Goal: Task Accomplishment & Management: Use online tool/utility

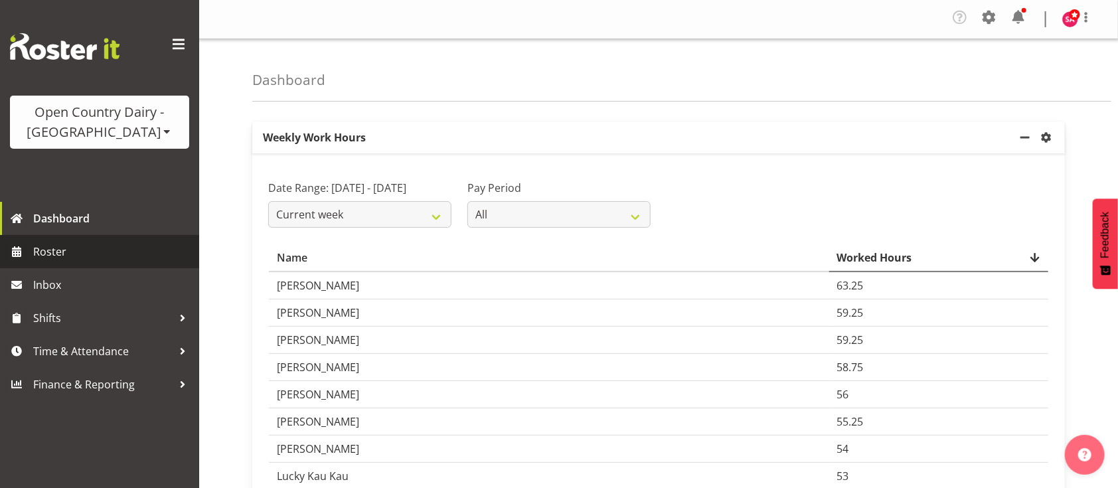
click at [64, 255] on span "Roster" at bounding box center [112, 252] width 159 height 20
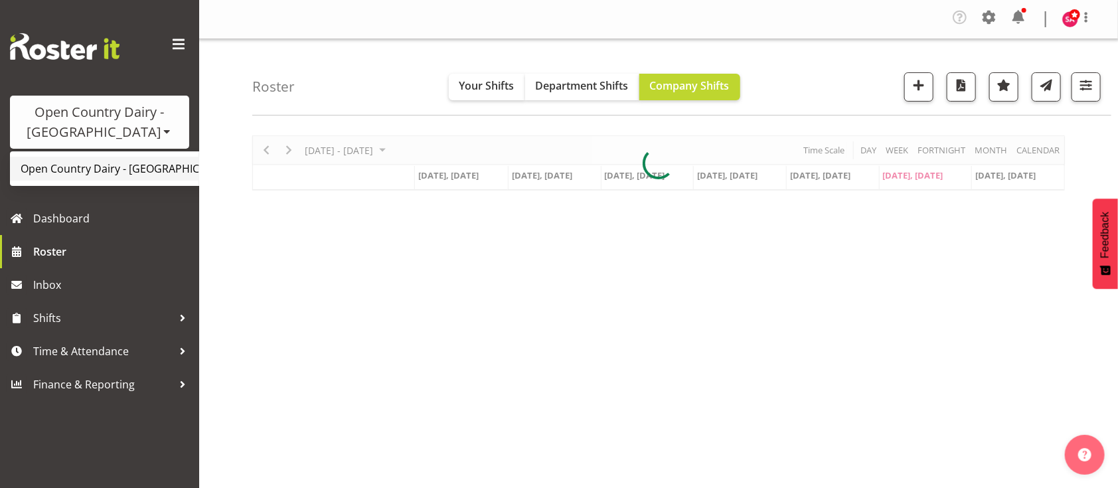
click at [127, 164] on link "Open Country Dairy - [GEOGRAPHIC_DATA]" at bounding box center [138, 169] width 256 height 24
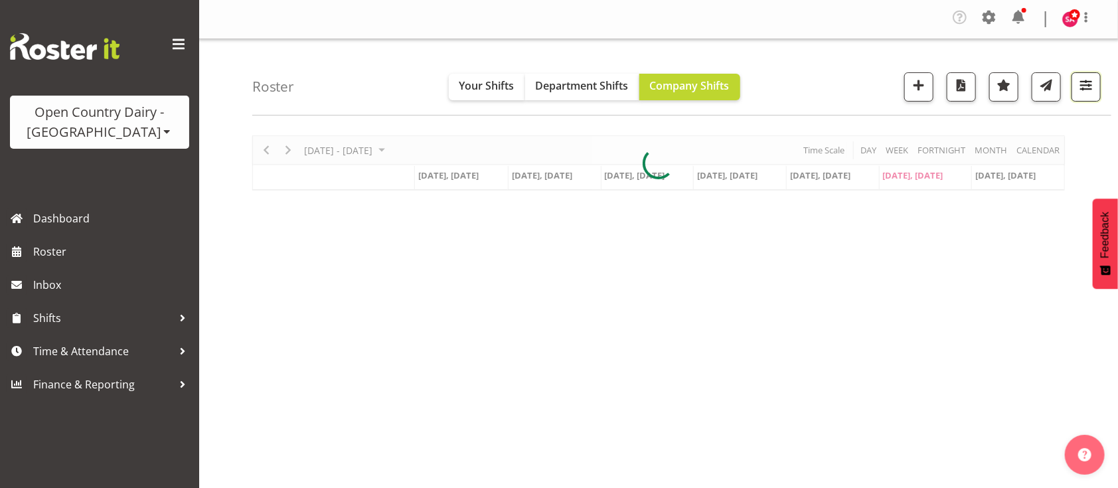
click at [1087, 88] on span "button" at bounding box center [1085, 84] width 17 height 17
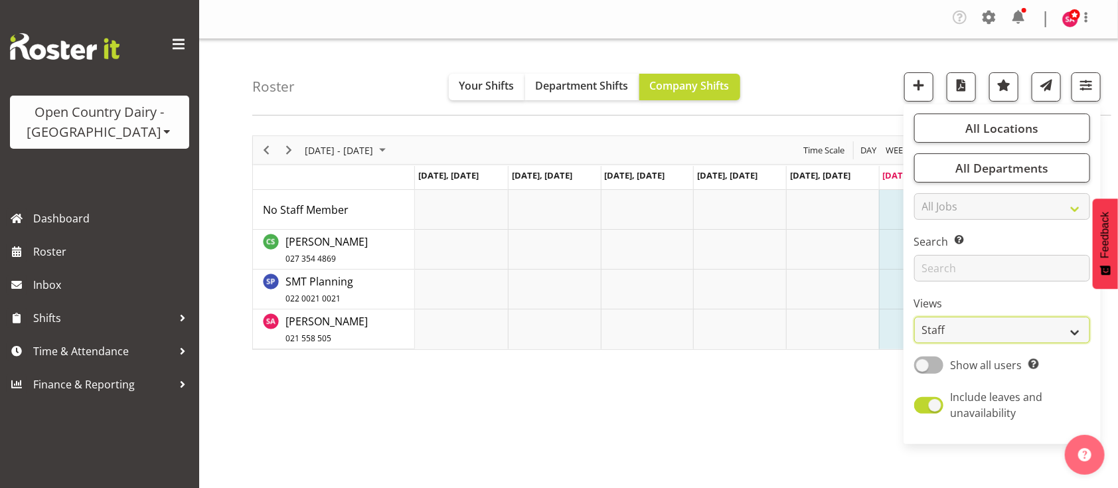
click at [939, 331] on select "Staff Role Shift - Horizontal Shift - Vertical Staff - Location" at bounding box center [1002, 330] width 176 height 27
select select "shift"
click at [915, 317] on select "Staff Role Shift - Horizontal Shift - Vertical Staff - Location" at bounding box center [1002, 330] width 176 height 27
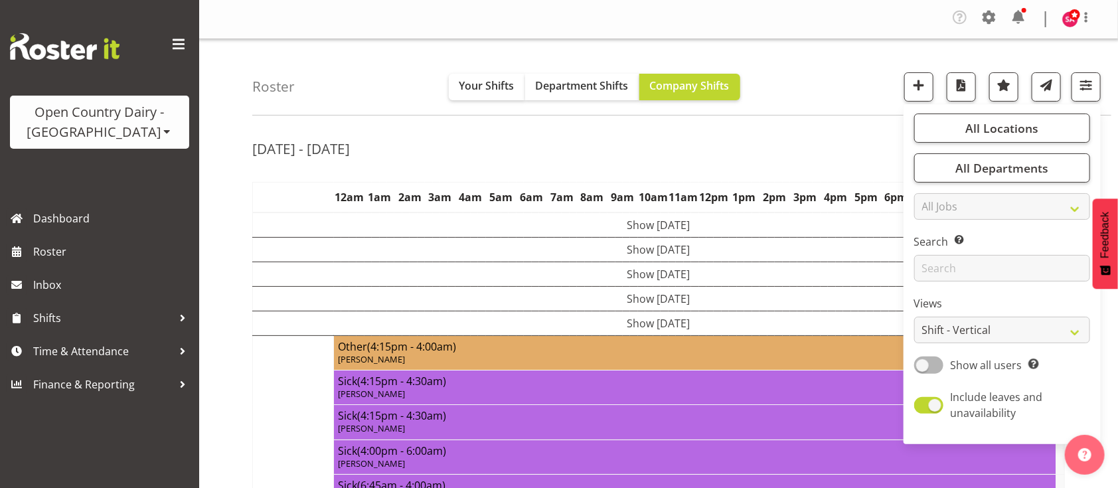
click at [840, 82] on div "Roster Your Shifts Department Shifts Company Shifts All Locations Clear Awarua …" at bounding box center [681, 77] width 859 height 76
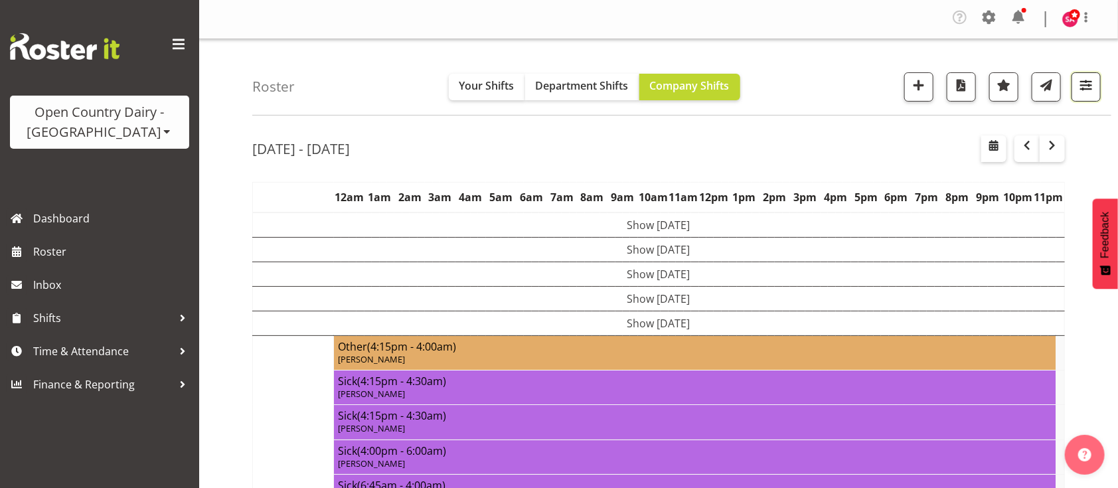
click at [1091, 92] on span "button" at bounding box center [1085, 84] width 17 height 17
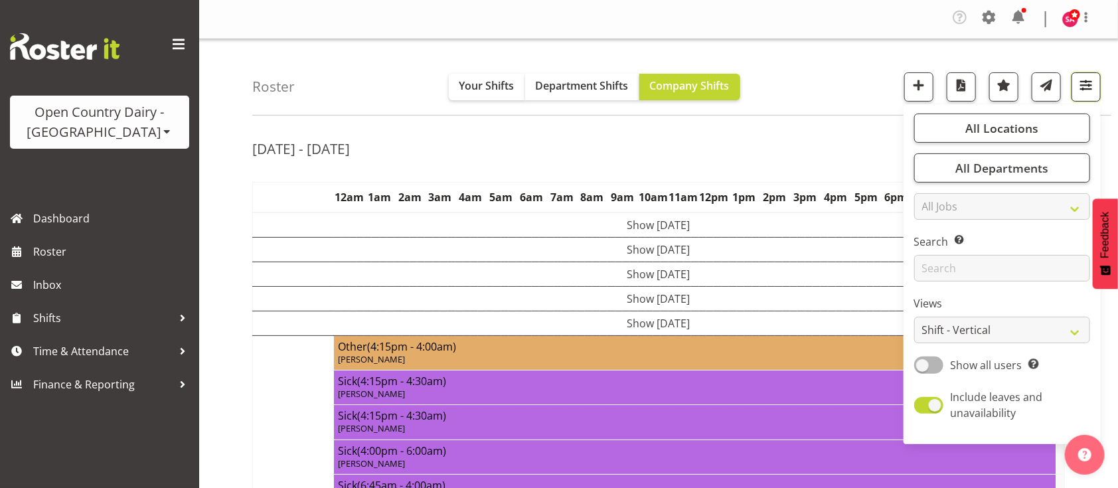
click at [1091, 92] on span "button" at bounding box center [1085, 84] width 17 height 17
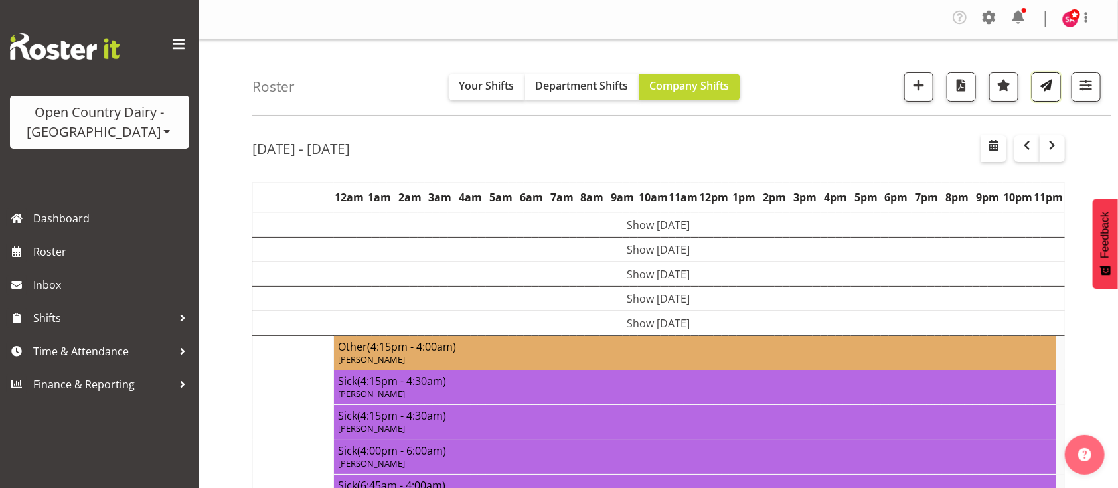
click at [1050, 92] on span "button" at bounding box center [1046, 84] width 17 height 17
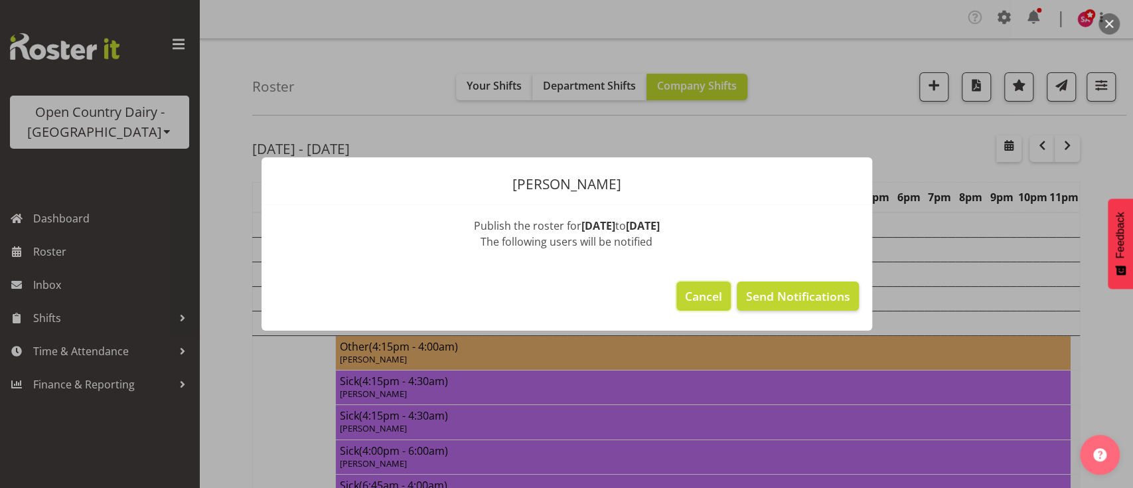
click at [706, 296] on span "Cancel" at bounding box center [703, 295] width 37 height 17
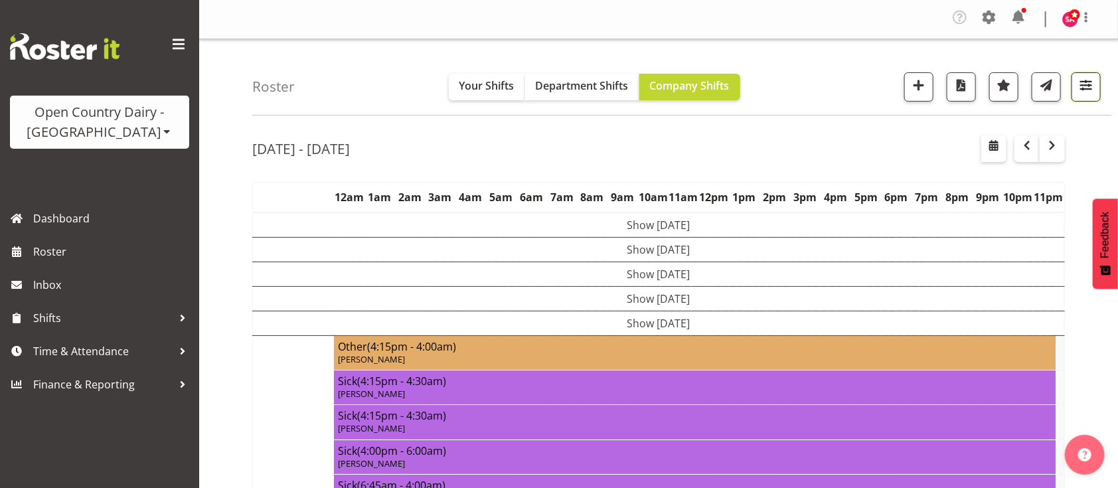
click at [1078, 88] on span "button" at bounding box center [1085, 84] width 17 height 17
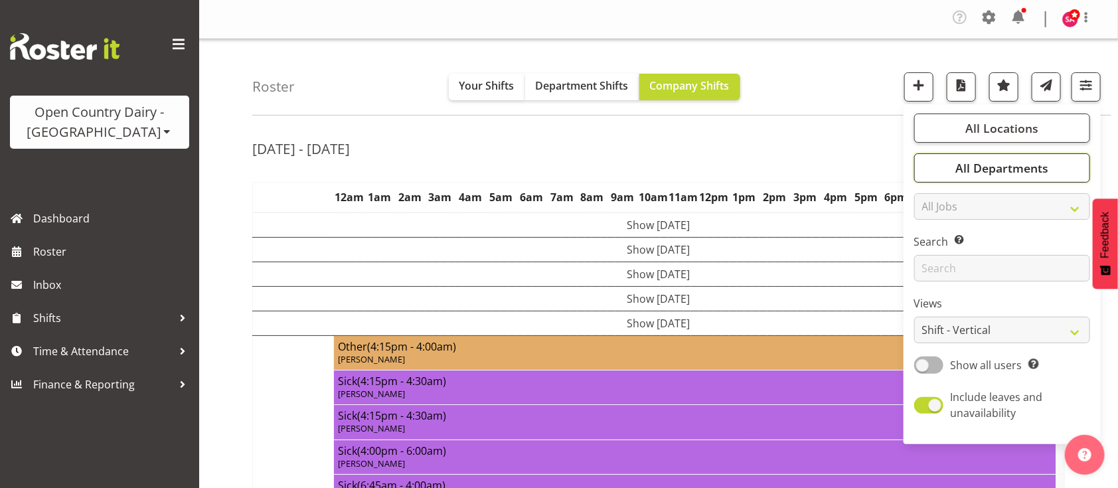
click at [1000, 164] on span "All Departments" at bounding box center [1001, 168] width 93 height 16
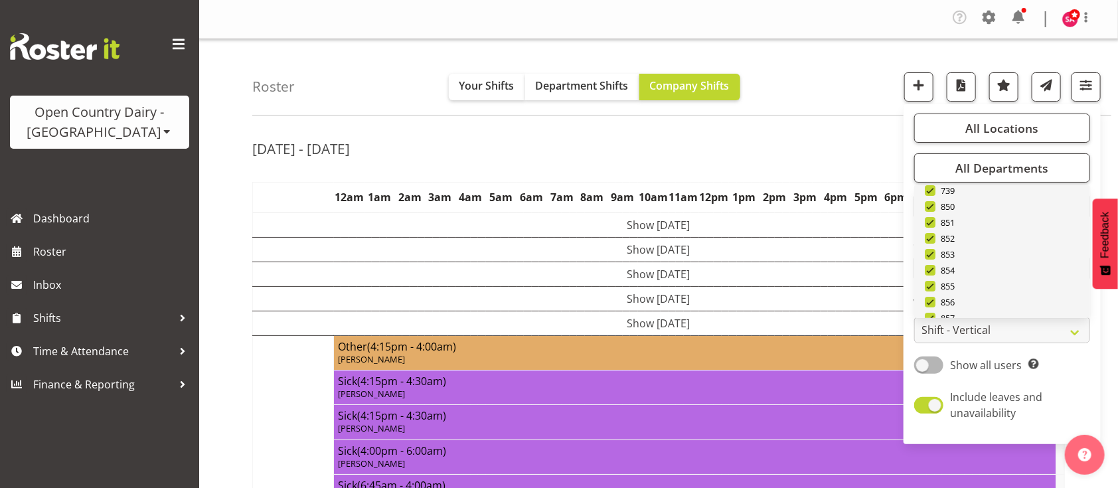
drag, startPoint x: 1073, startPoint y: 224, endPoint x: 1062, endPoint y: 309, distance: 85.6
click at [1062, 309] on link "Clear 731 734 735 736 737 738 739 850 851 852 853" at bounding box center [1002, 463] width 176 height 823
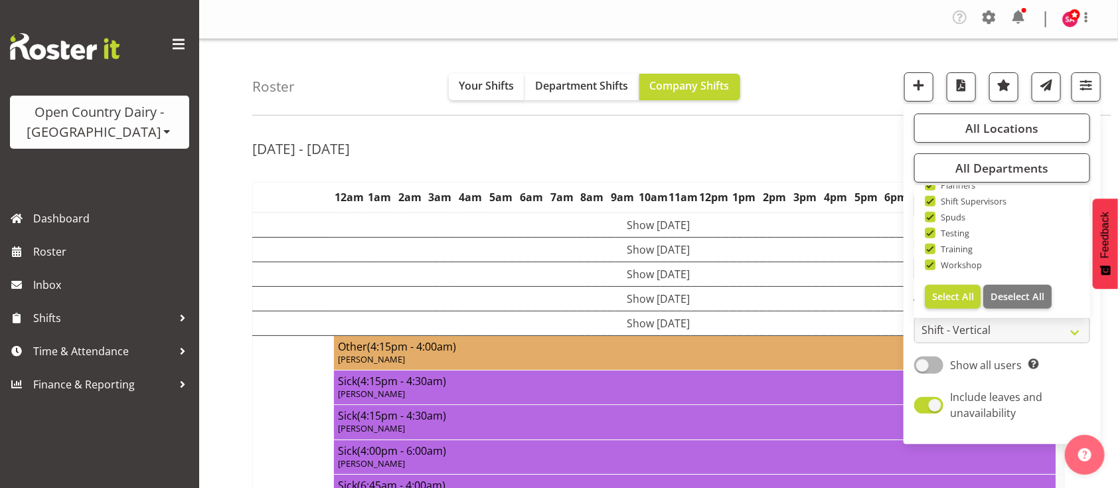
scroll to position [0, 0]
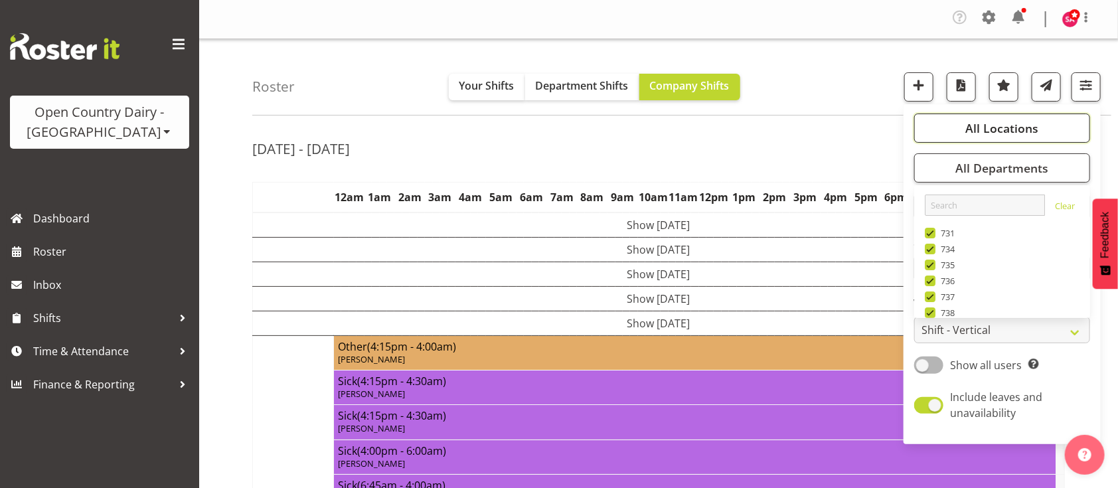
click at [1023, 122] on span "All Locations" at bounding box center [1001, 128] width 73 height 16
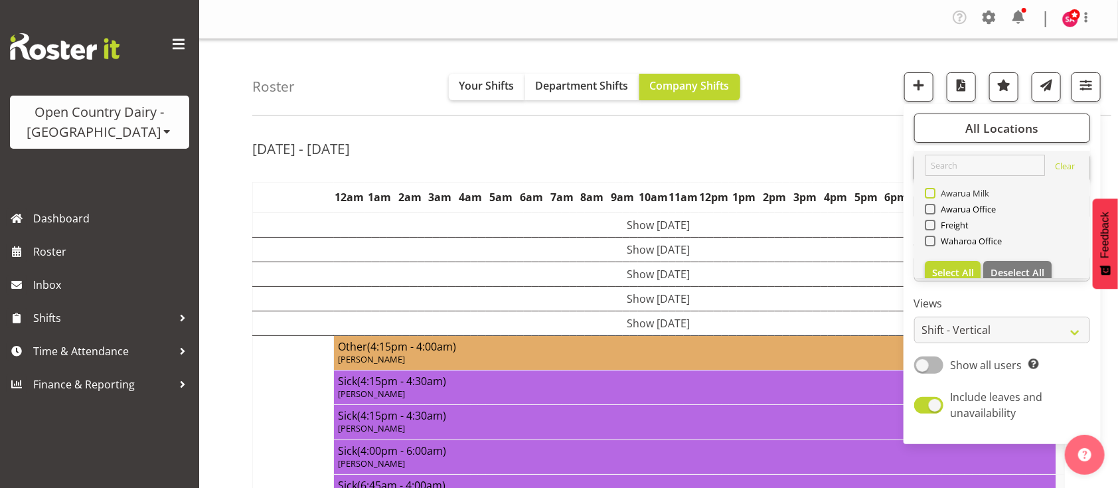
click at [930, 195] on span at bounding box center [930, 193] width 11 height 11
click at [930, 195] on input "Awarua Milk" at bounding box center [929, 193] width 9 height 9
checkbox input "true"
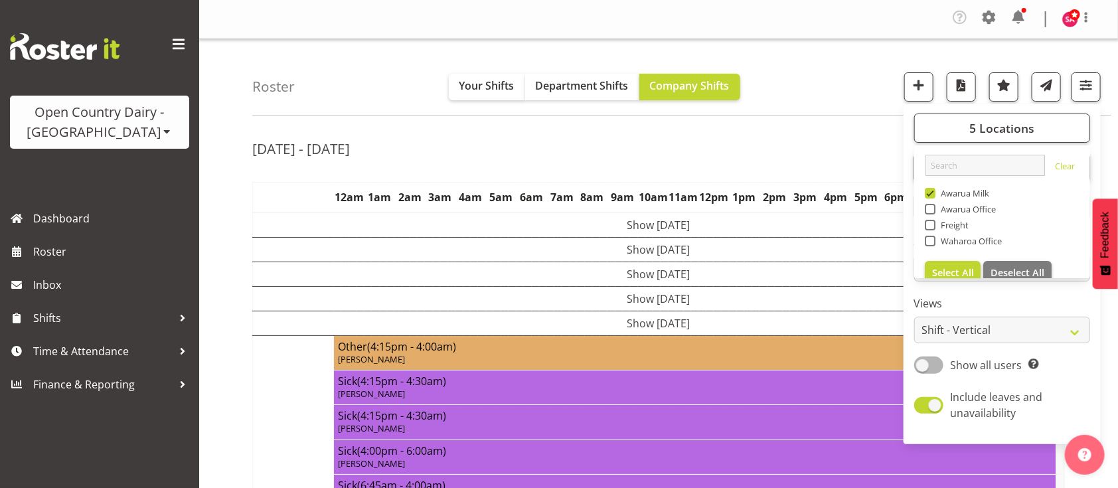
click at [795, 98] on div "Roster Your Shifts Department Shifts Company Shifts 5 Locations Clear Awarua Mi…" at bounding box center [681, 77] width 859 height 76
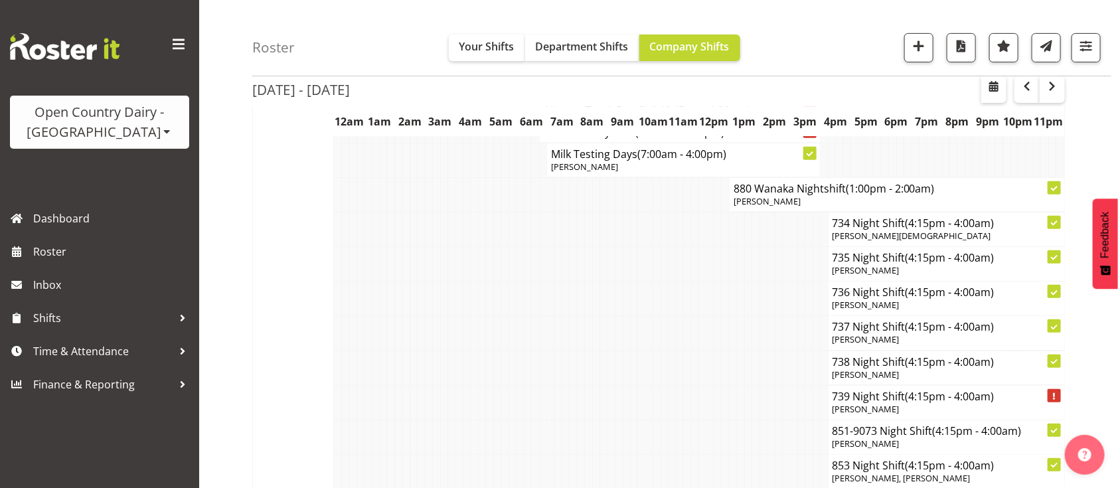
scroll to position [2726, 0]
